Goal: Subscribe to service/newsletter

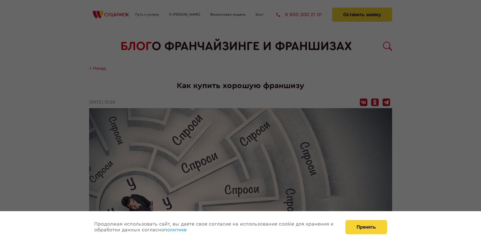
scroll to position [636, 0]
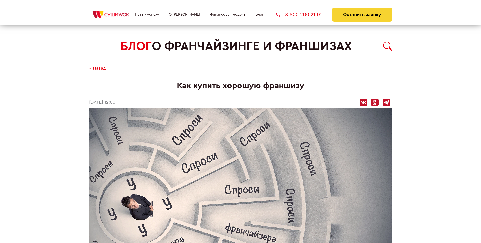
scroll to position [636, 0]
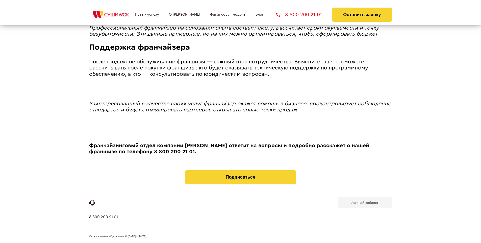
click at [365, 202] on b "Личный кабинет" at bounding box center [365, 202] width 27 height 3
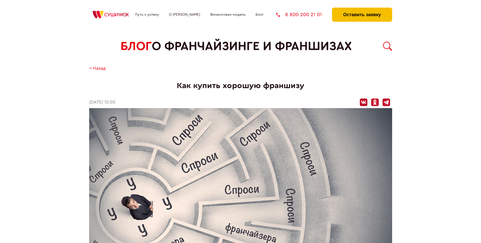
click at [362, 9] on button "Оставить заявку" at bounding box center [362, 15] width 60 height 14
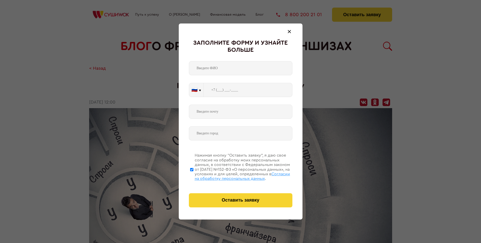
click at [234, 176] on span "Согласии на обработку персональных данных" at bounding box center [242, 176] width 95 height 9
click at [194, 176] on input "Нажимая кнопку “Оставить заявку”, я даю свое согласие на обработку моих персона…" at bounding box center [191, 169] width 3 height 40
checkbox input "false"
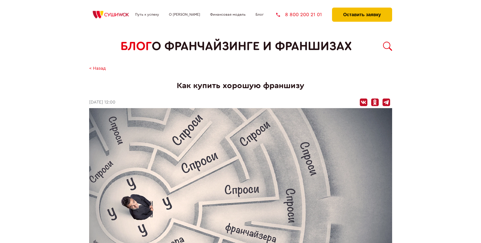
click at [362, 9] on button "Оставить заявку" at bounding box center [362, 15] width 60 height 14
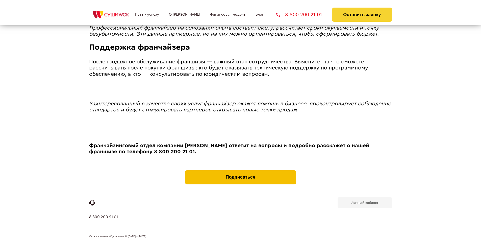
click at [241, 171] on button "Подписаться" at bounding box center [240, 177] width 111 height 14
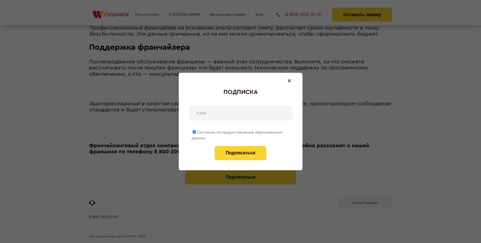
click at [237, 131] on span "Согласен на предоставление персональных данных" at bounding box center [236, 135] width 91 height 10
click at [196, 131] on input "Согласен на предоставление персональных данных" at bounding box center [194, 131] width 3 height 3
checkbox input "false"
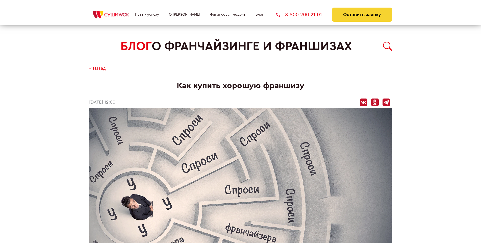
scroll to position [636, 0]
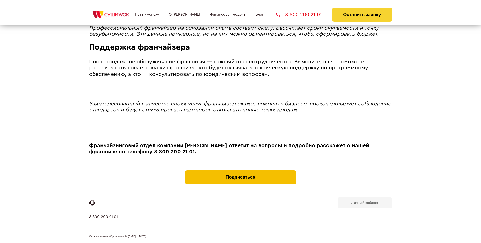
click at [241, 171] on button "Подписаться" at bounding box center [240, 177] width 111 height 14
